Goal: Task Accomplishment & Management: Manage account settings

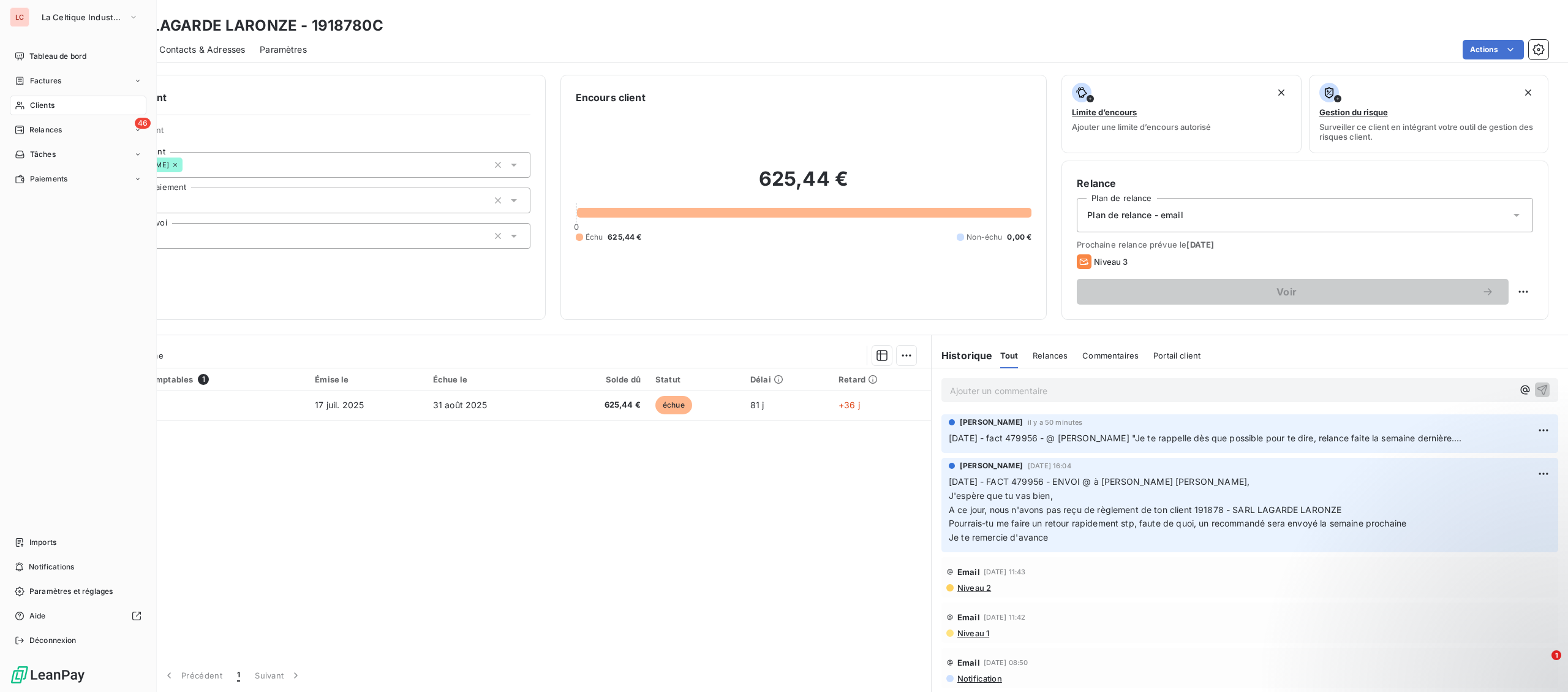
click at [39, 106] on span "Clients" at bounding box center [42, 106] width 24 height 11
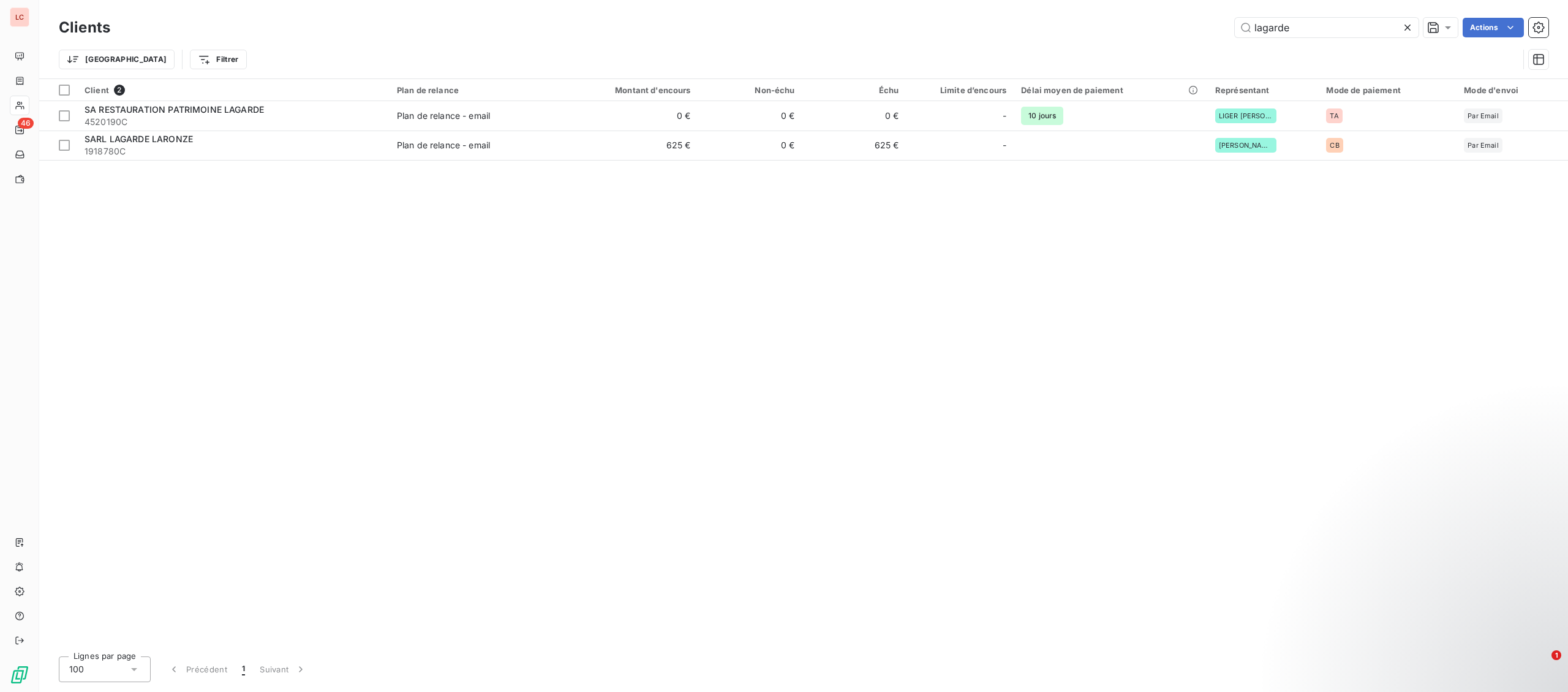
drag, startPoint x: 1316, startPoint y: 27, endPoint x: 1093, endPoint y: 13, distance: 223.4
click at [1235, 20] on input "lagarde" at bounding box center [1326, 27] width 184 height 20
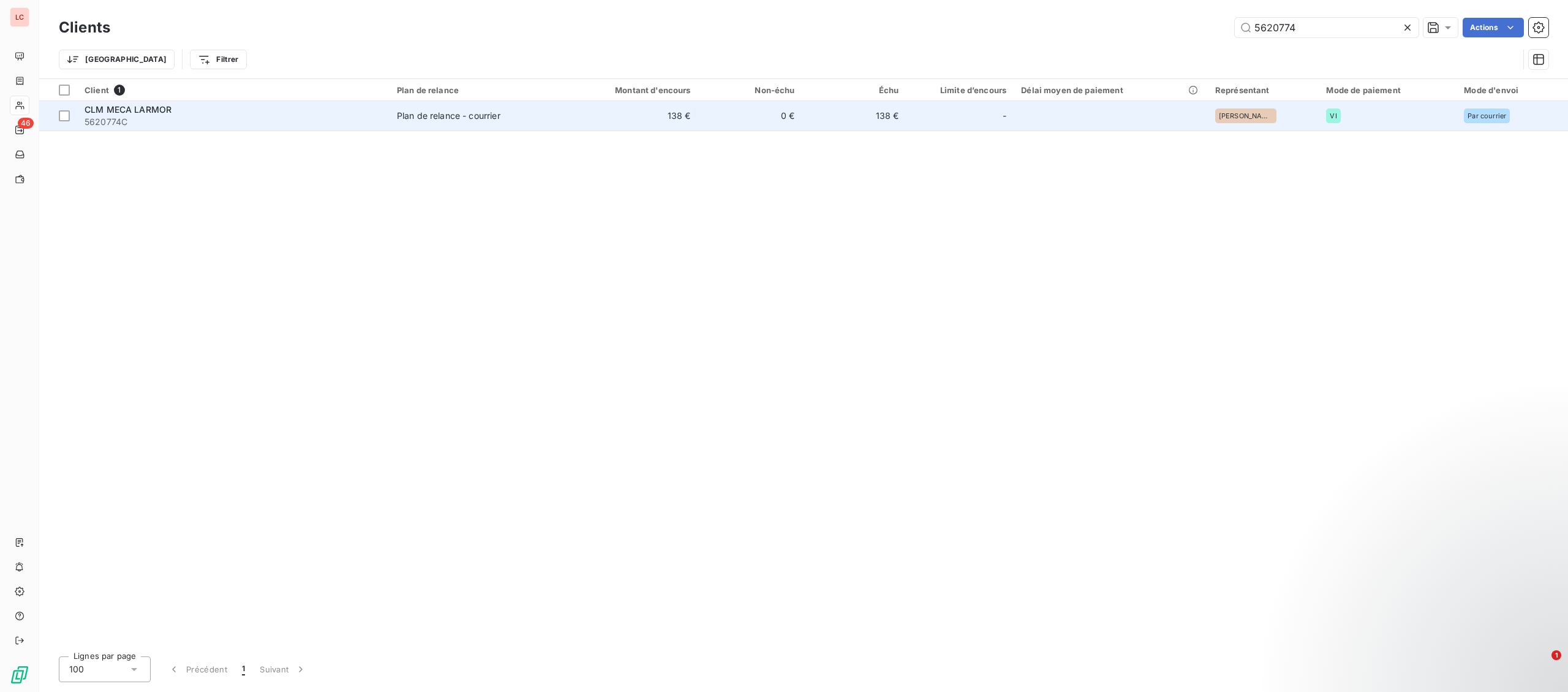
type input "5620774"
click at [240, 124] on span "5620774C" at bounding box center [233, 122] width 298 height 13
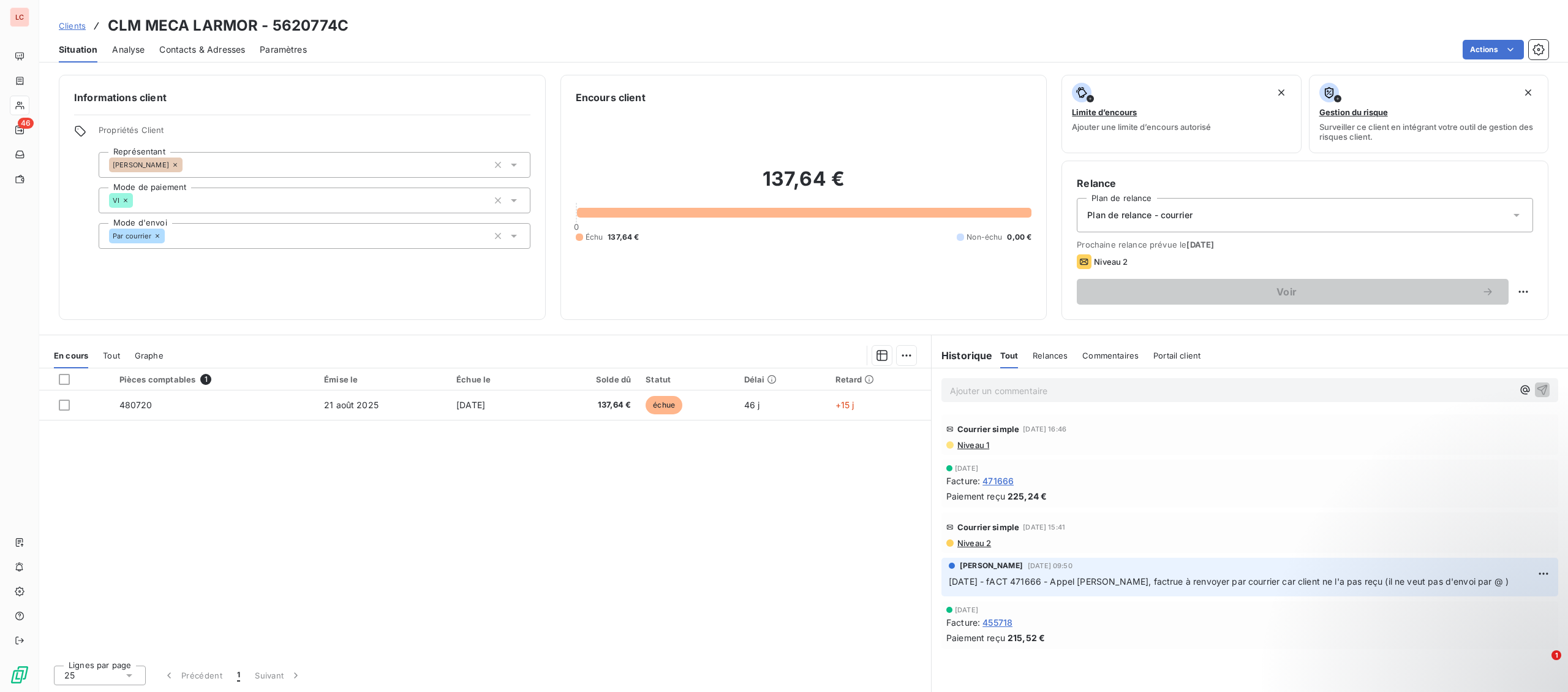
click at [953, 390] on p "Ajouter un commentaire ﻿" at bounding box center [1232, 391] width 563 height 15
click at [975, 397] on p "Ajouter un commentaire ﻿" at bounding box center [1232, 391] width 563 height 15
click at [1139, 393] on p "[DATE] - fact 480720 - @ [PERSON_NAME] "" at bounding box center [1232, 390] width 563 height 14
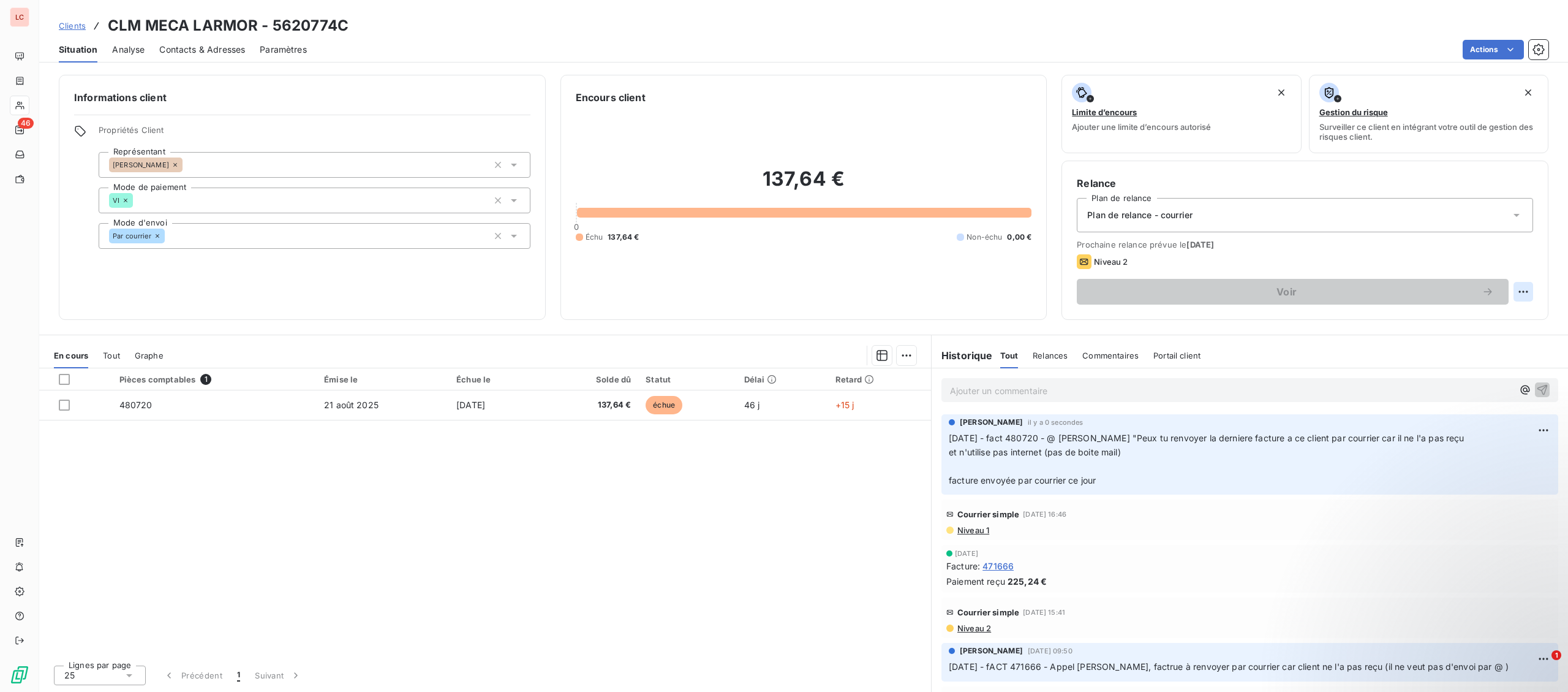
click at [1531, 295] on html "LC 46 Clients CLM MECA LARMOR - 5620774C Situation Analyse Contacts & Adresses …" at bounding box center [784, 346] width 1568 height 692
click at [1507, 328] on div "Replanifier cette action" at bounding box center [1473, 319] width 110 height 20
select select "9"
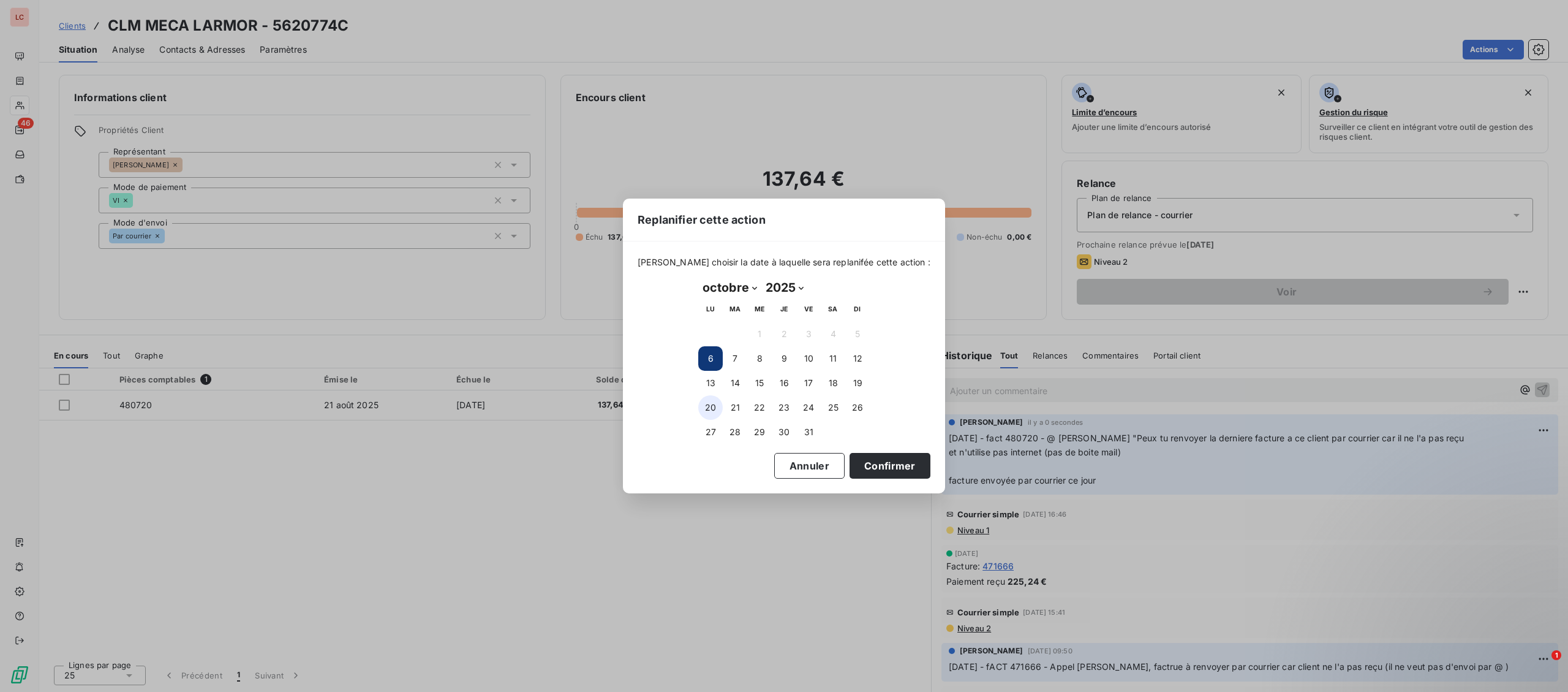
click at [706, 412] on button "20" at bounding box center [710, 407] width 24 height 24
click at [868, 470] on button "Confirmer" at bounding box center [890, 466] width 81 height 26
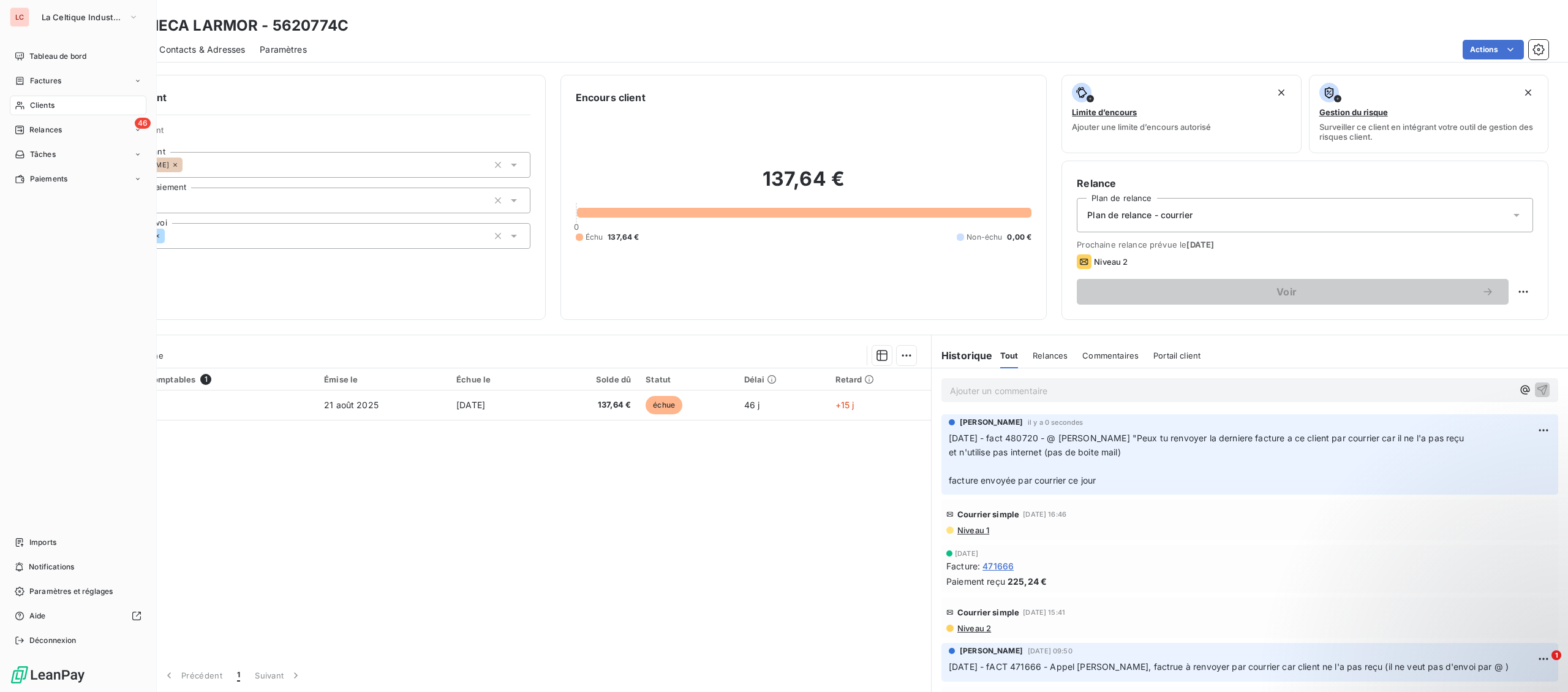
click at [19, 108] on icon at bounding box center [20, 106] width 10 height 10
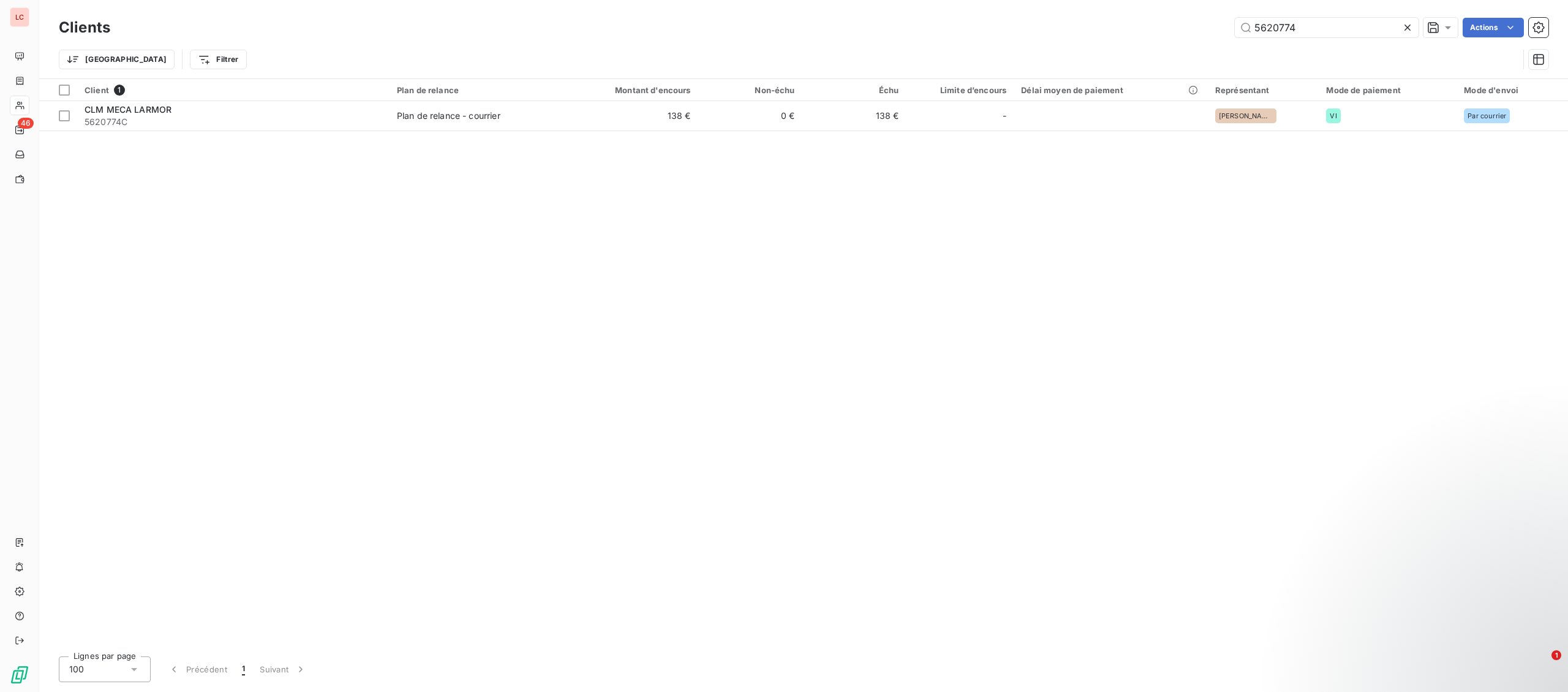
drag, startPoint x: 1242, startPoint y: 24, endPoint x: 1045, endPoint y: 17, distance: 197.1
click at [1235, 17] on input "5620774" at bounding box center [1326, 27] width 184 height 20
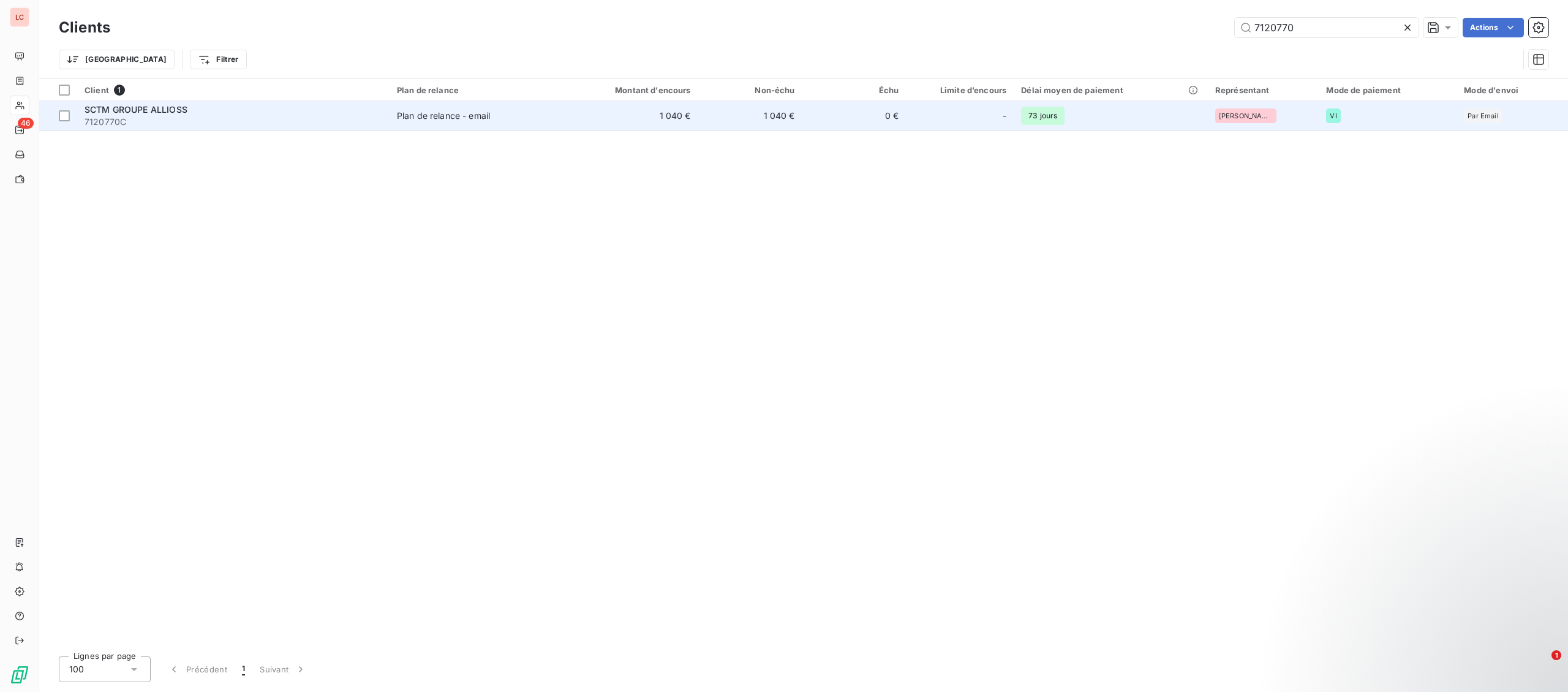
type input "7120770"
click at [409, 111] on div "Plan de relance - email" at bounding box center [443, 116] width 93 height 13
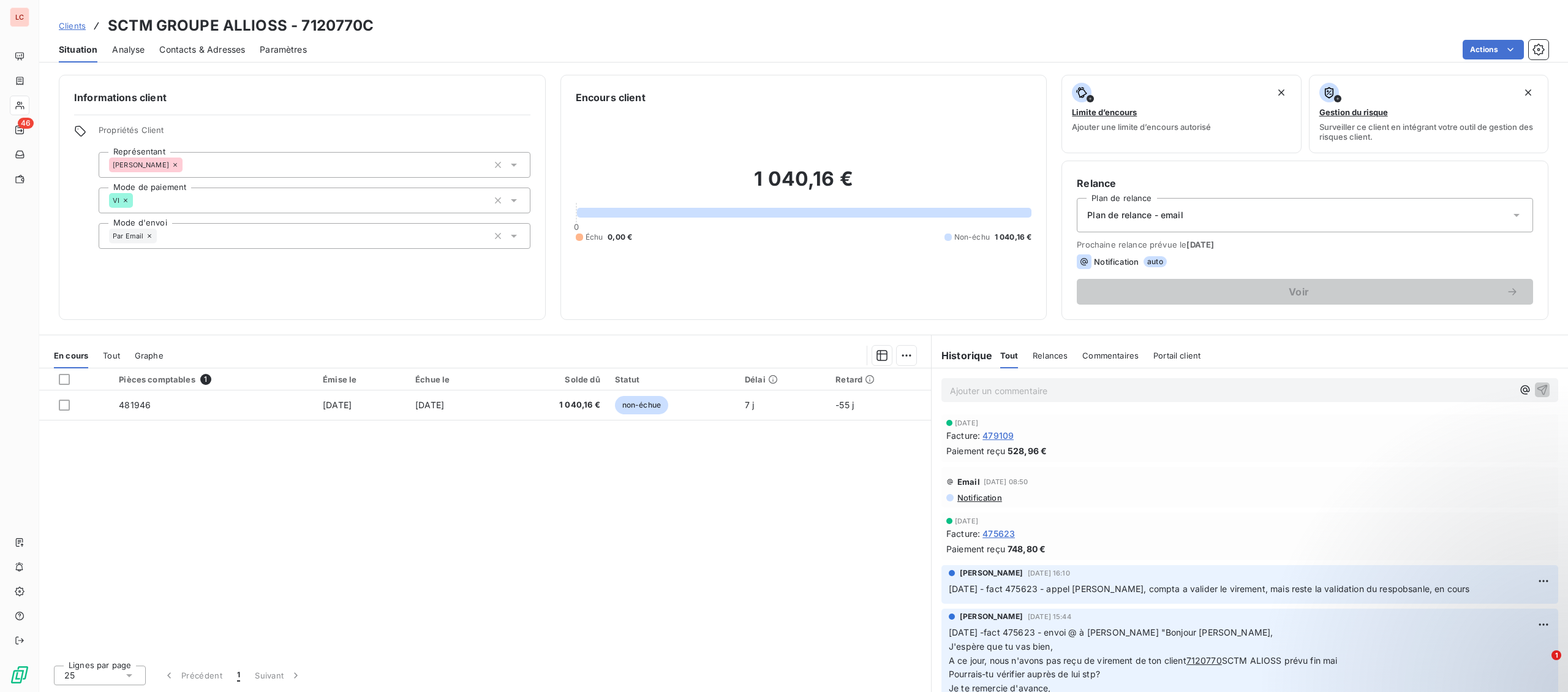
click at [188, 47] on span "Contacts & Adresses" at bounding box center [202, 50] width 86 height 13
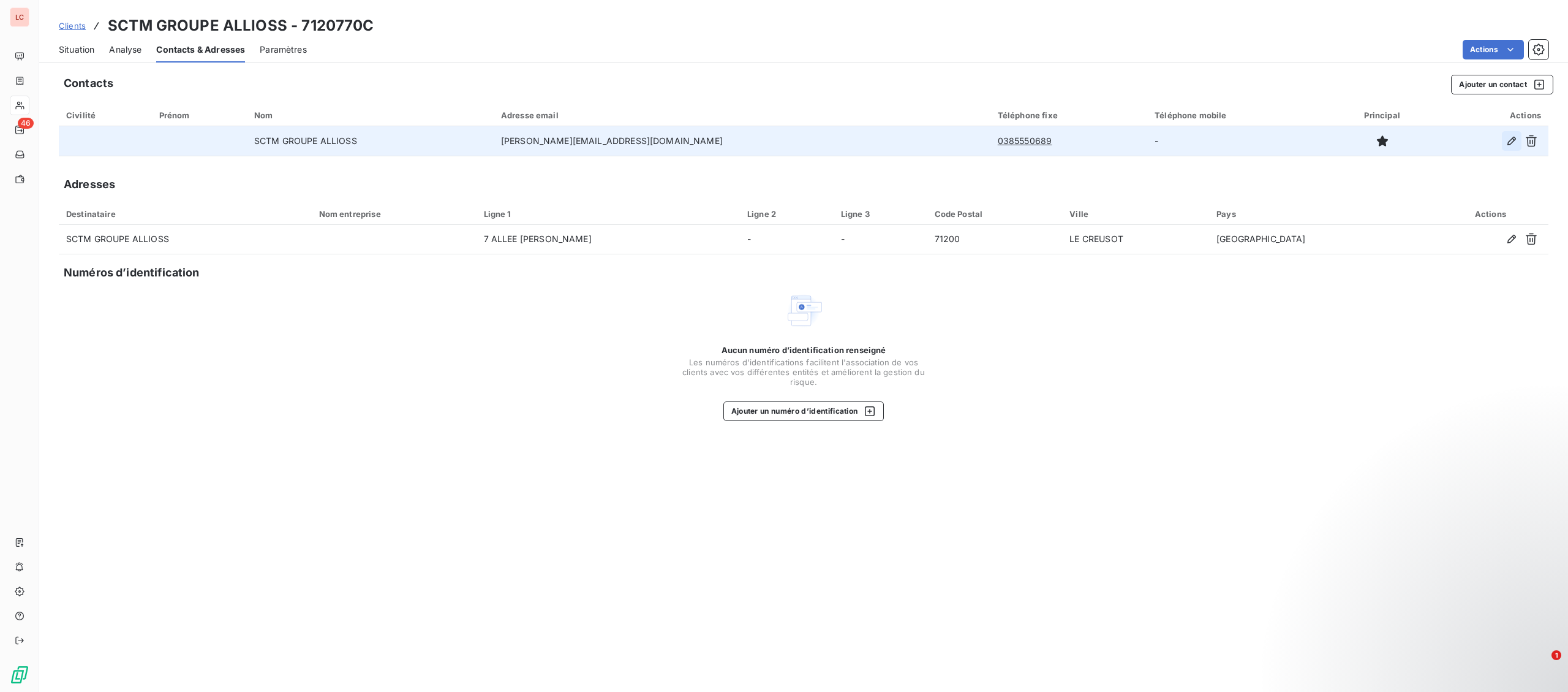
click at [1507, 137] on icon "button" at bounding box center [1512, 141] width 13 height 13
type input "SCTM GROUPE ALLIOSS"
type input "[PERSON_NAME][EMAIL_ADDRESS][DOMAIN_NAME]"
type input "0385550689"
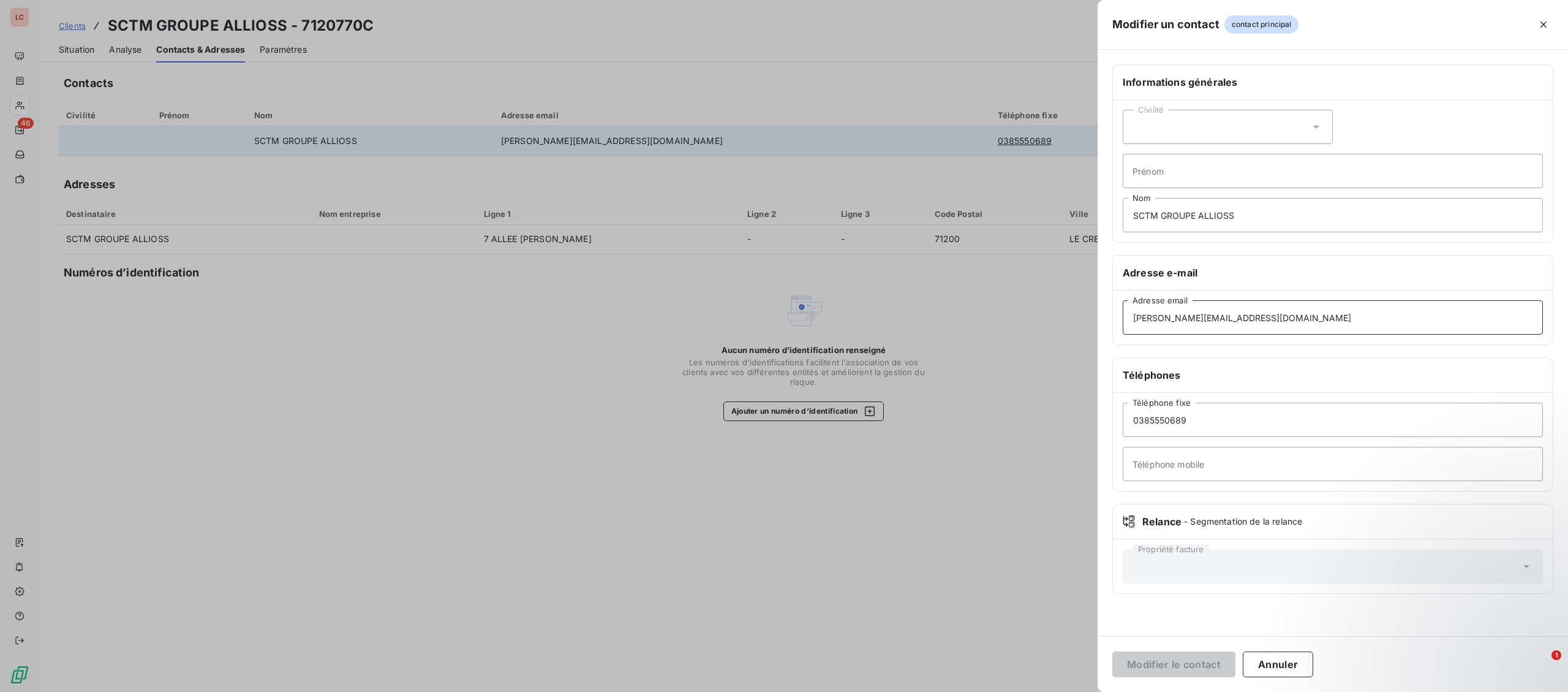
click at [1286, 323] on input "[PERSON_NAME][EMAIL_ADDRESS][DOMAIN_NAME]" at bounding box center [1333, 317] width 420 height 34
drag, startPoint x: 1303, startPoint y: 316, endPoint x: 985, endPoint y: 315, distance: 318.0
click at [1123, 315] on input "[PERSON_NAME][EMAIL_ADDRESS][DOMAIN_NAME]" at bounding box center [1333, 317] width 420 height 34
paste input "[EMAIL_ADDRESS][DOMAIN_NAME];"
type input "[EMAIL_ADDRESS][DOMAIN_NAME]"
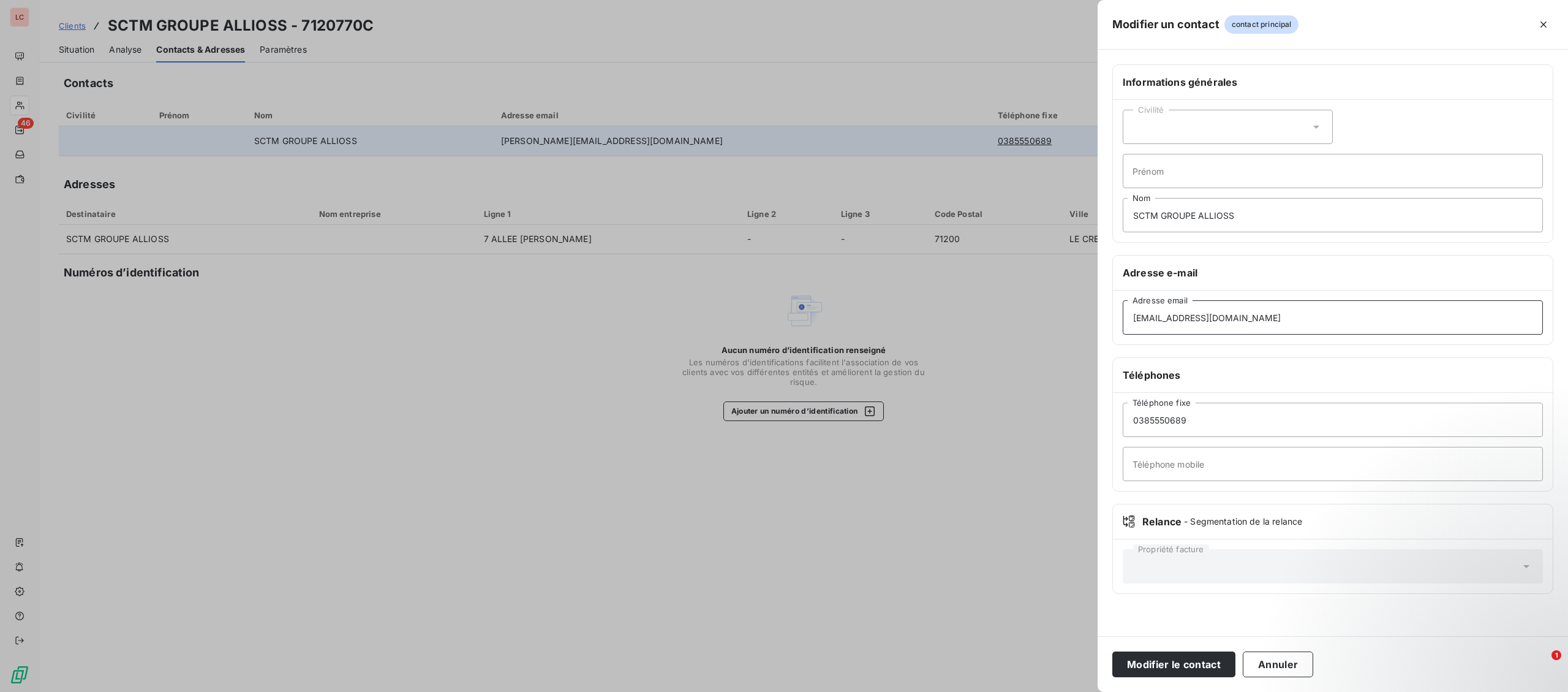
click at [1112, 651] on button "Modifier le contact" at bounding box center [1174, 664] width 123 height 26
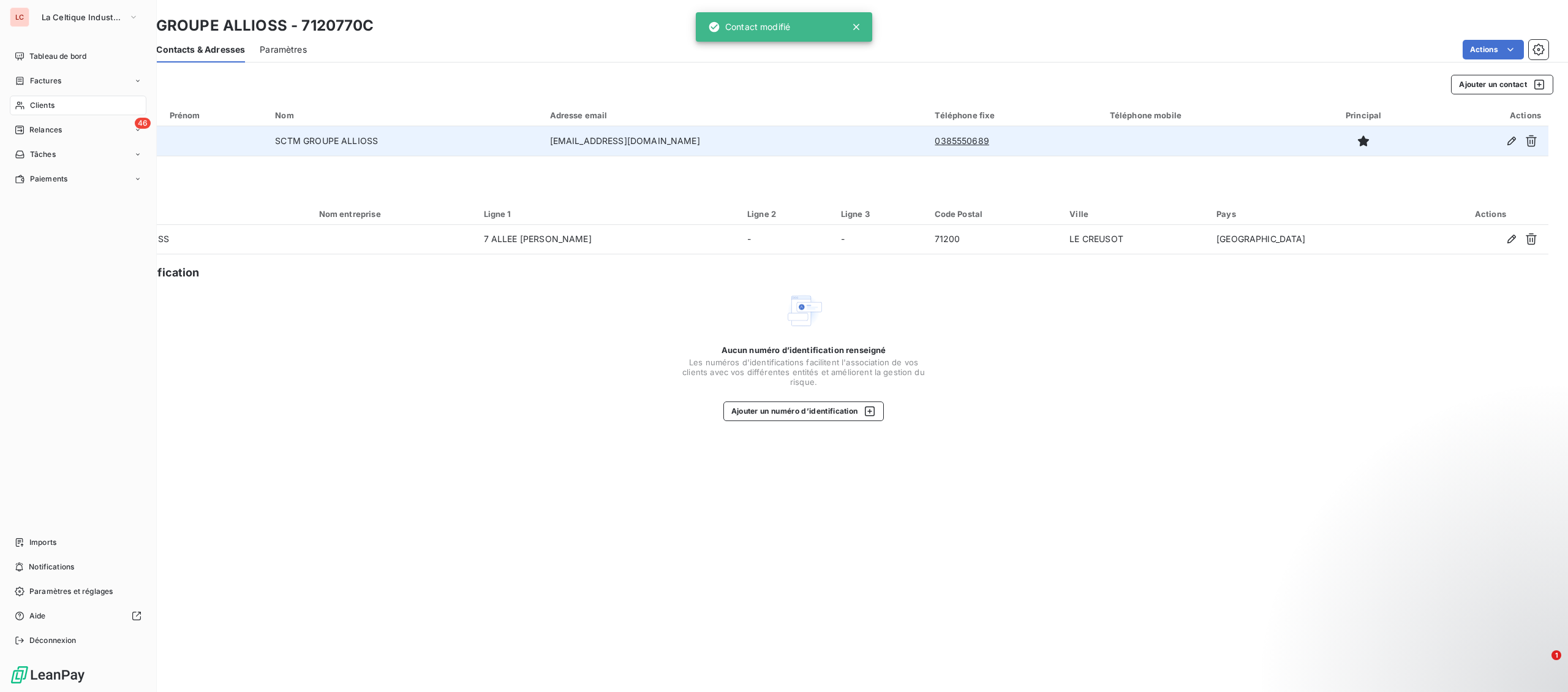
click at [36, 101] on span "Clients" at bounding box center [42, 106] width 24 height 11
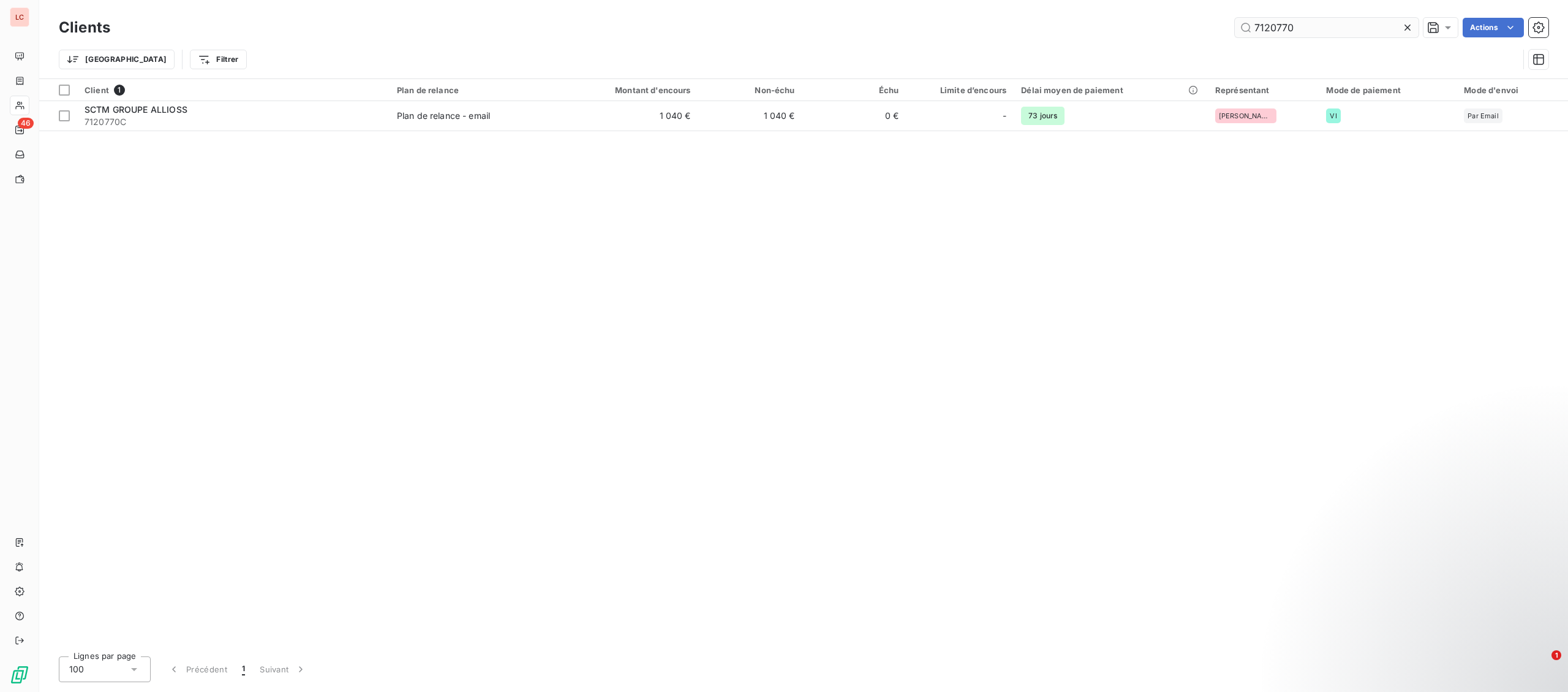
drag, startPoint x: 1315, startPoint y: 32, endPoint x: 1050, endPoint y: 22, distance: 265.2
click at [1235, 22] on input "7120770" at bounding box center [1326, 27] width 184 height 20
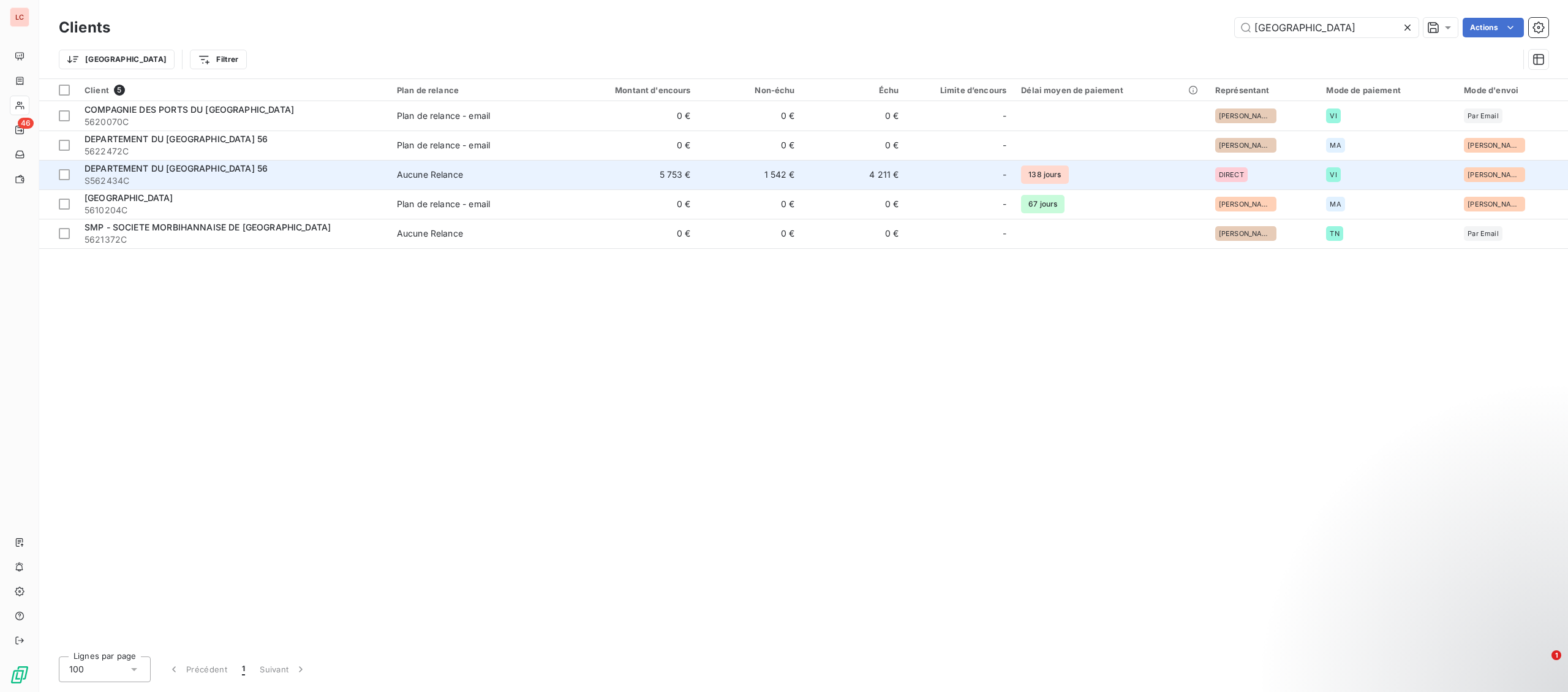
type input "[GEOGRAPHIC_DATA]"
click at [159, 172] on span "DEPARTEMENT DU [GEOGRAPHIC_DATA] 56" at bounding box center [176, 168] width 183 height 10
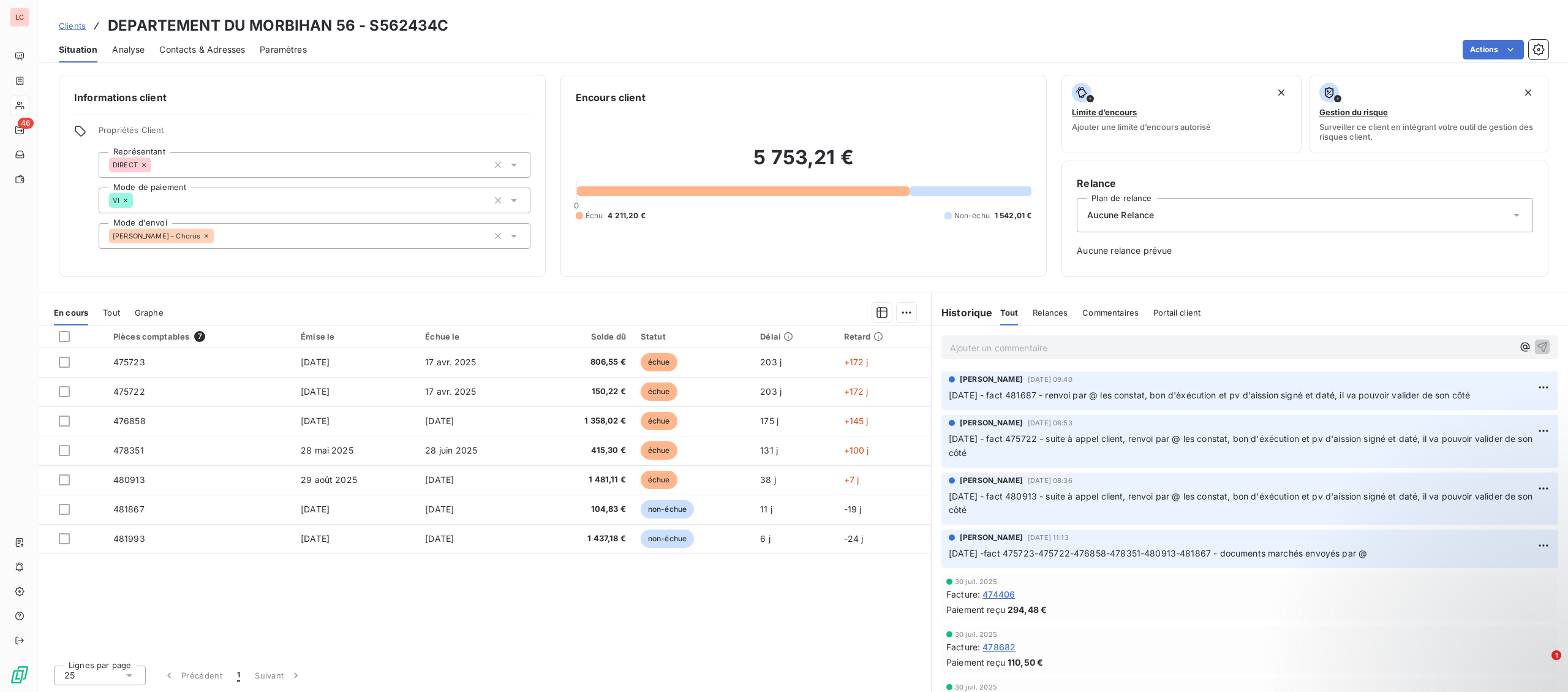
click at [1087, 343] on p "Ajouter un commentaire ﻿" at bounding box center [1232, 348] width 563 height 15
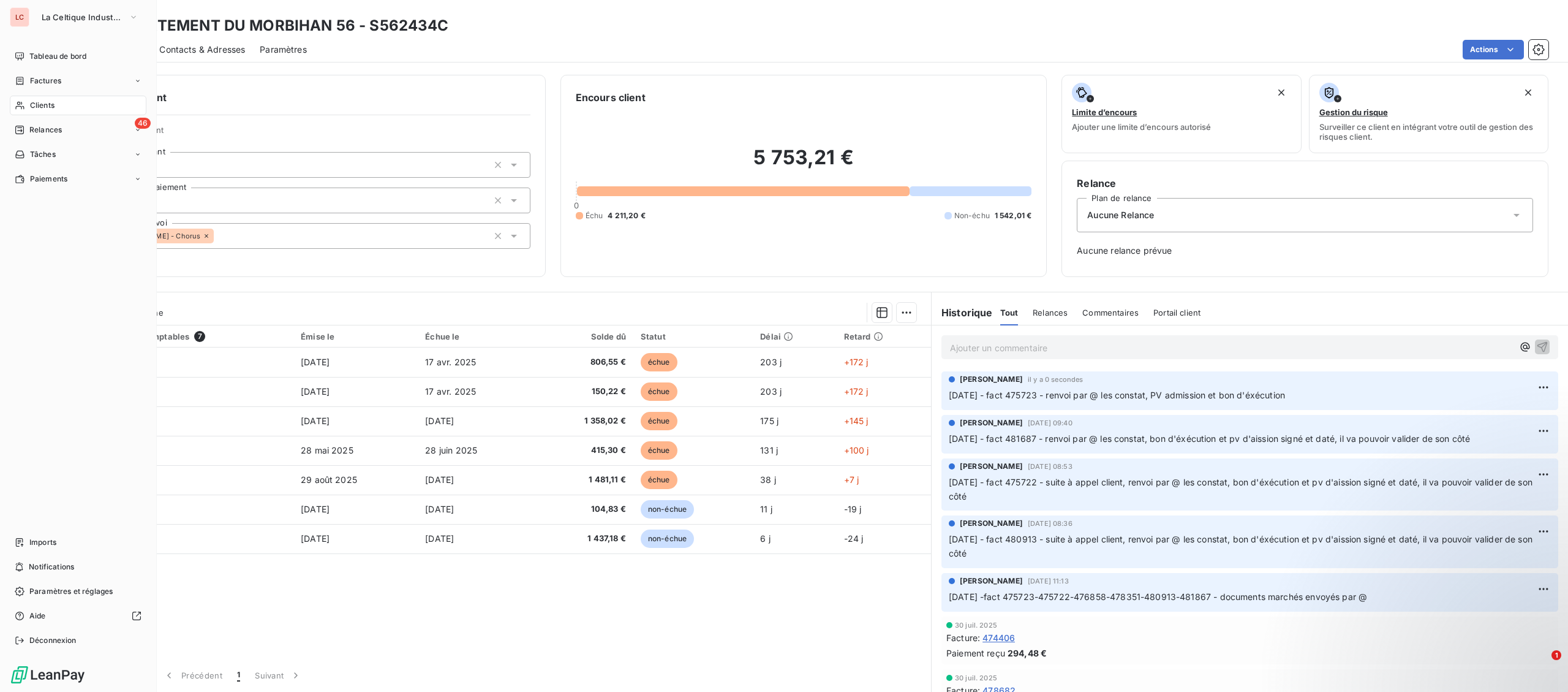
click at [29, 69] on nav "Tableau de bord Factures Clients 46 Relances Tâches Paiements" at bounding box center [78, 117] width 136 height 142
click at [27, 75] on div "Factures" at bounding box center [78, 81] width 136 height 20
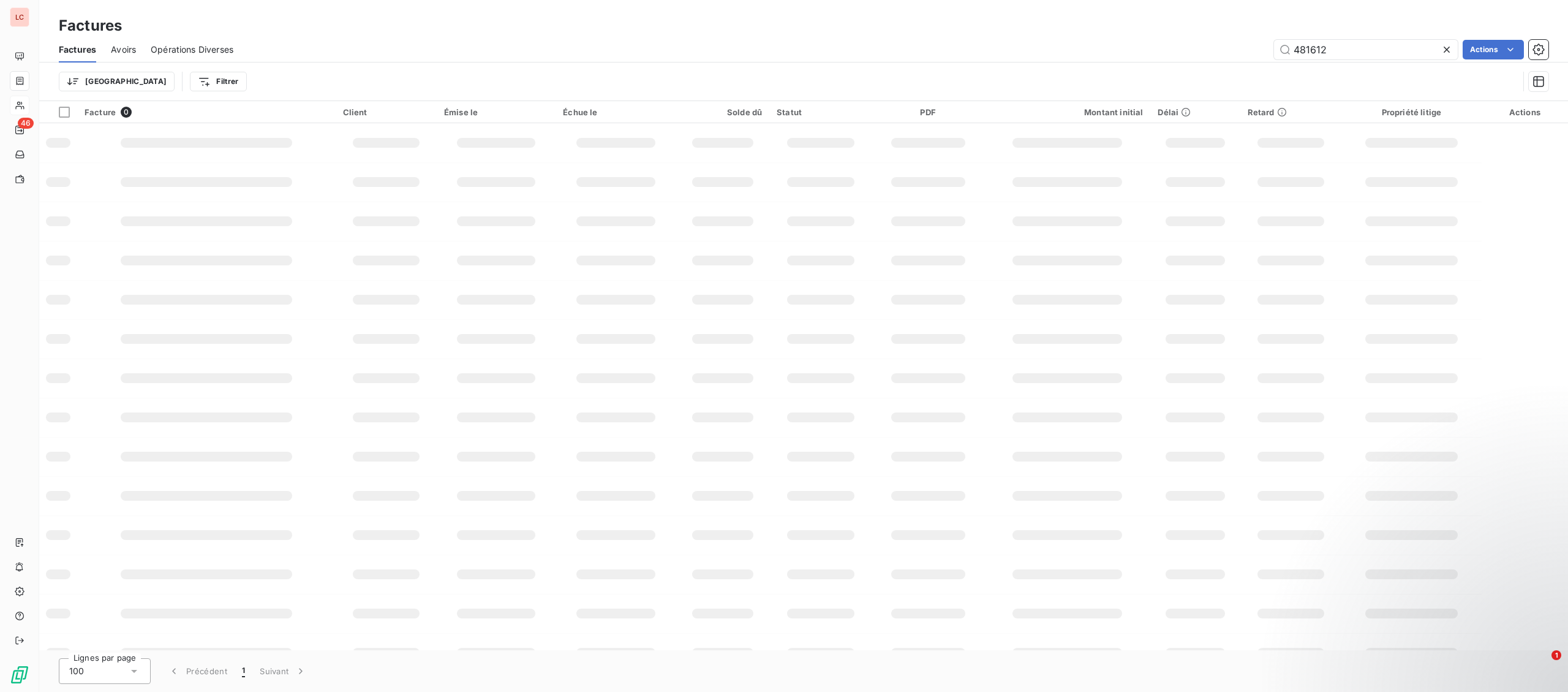
drag, startPoint x: 1313, startPoint y: 42, endPoint x: 1227, endPoint y: 31, distance: 86.7
click at [1274, 40] on input "481612" at bounding box center [1365, 50] width 184 height 20
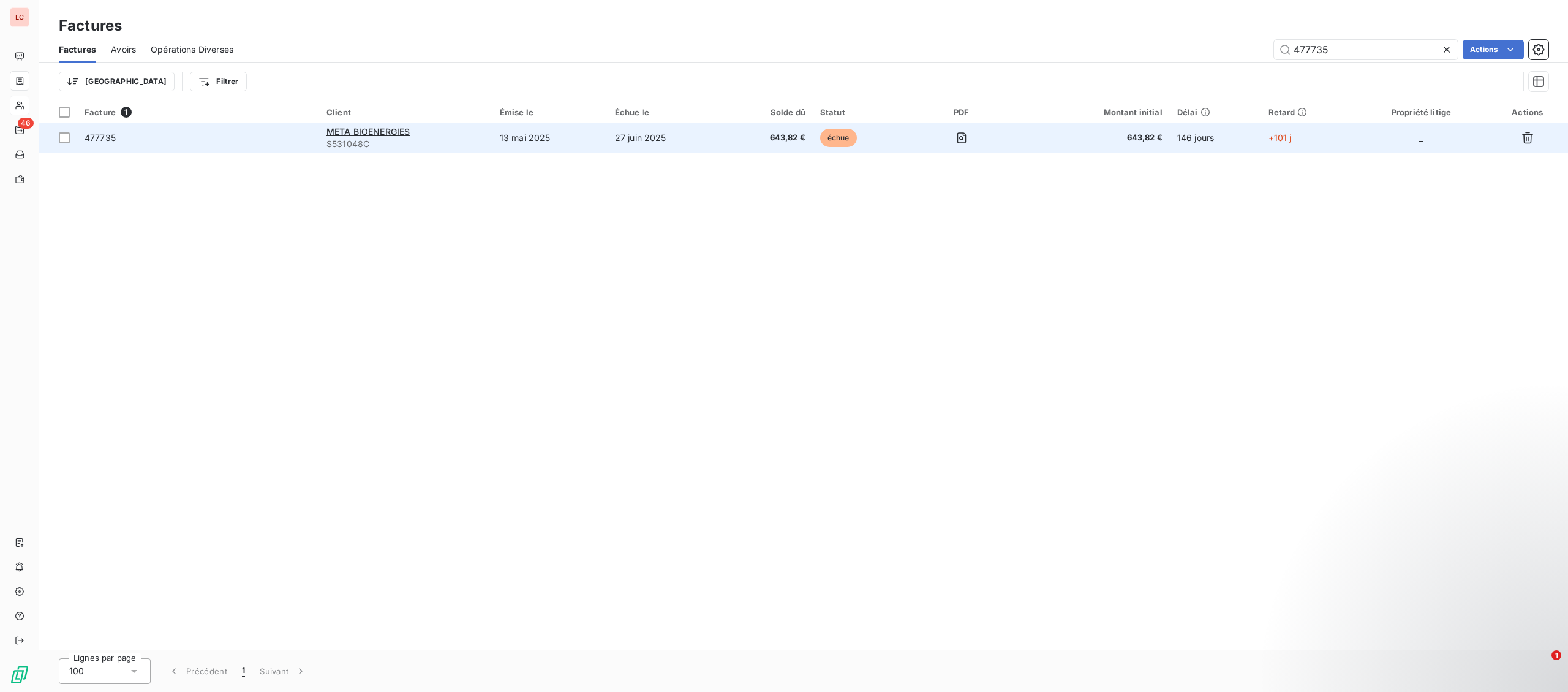
type input "477735"
click at [242, 133] on span "477735" at bounding box center [198, 138] width 227 height 13
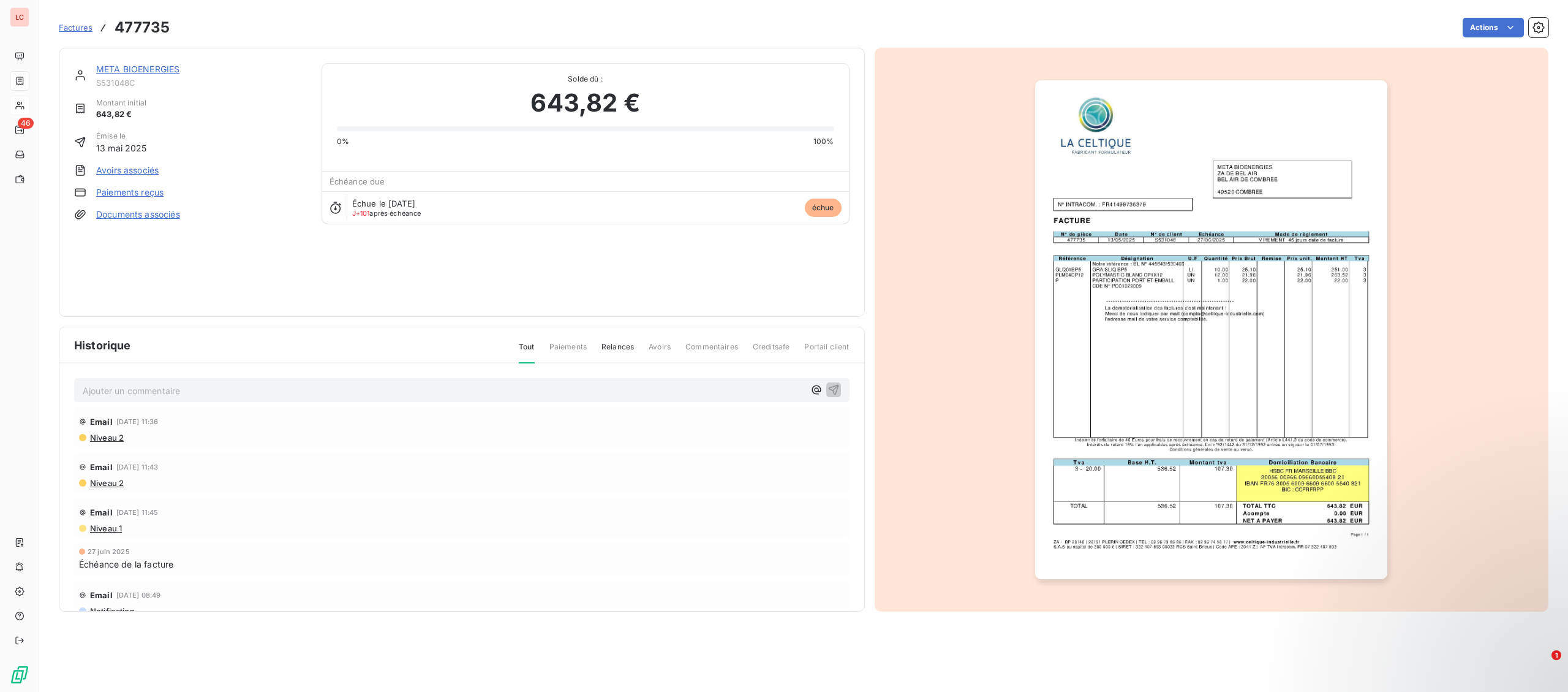
click at [157, 71] on link "META BIOENERGIES" at bounding box center [138, 69] width 83 height 10
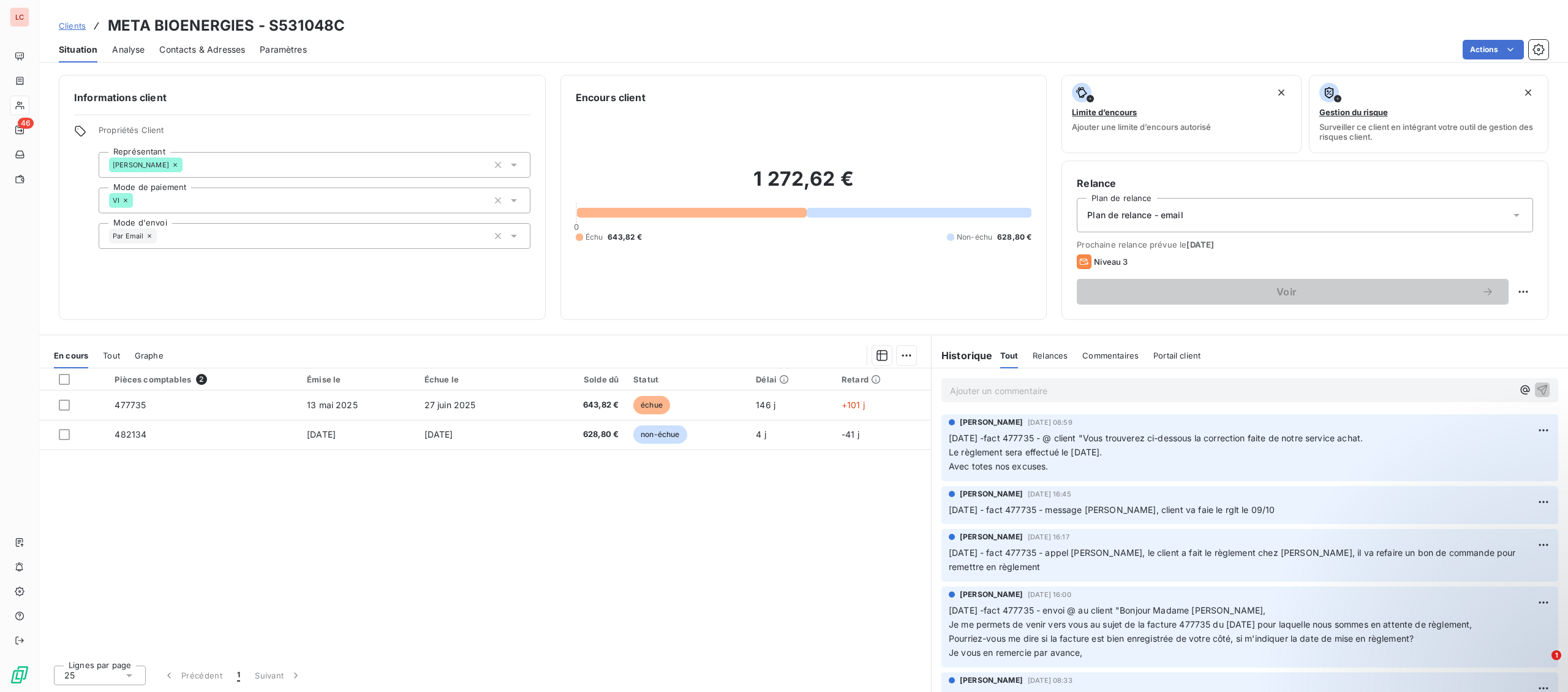
click at [1054, 393] on p "Ajouter un commentaire ﻿" at bounding box center [1232, 391] width 563 height 15
